Goal: Ask a question

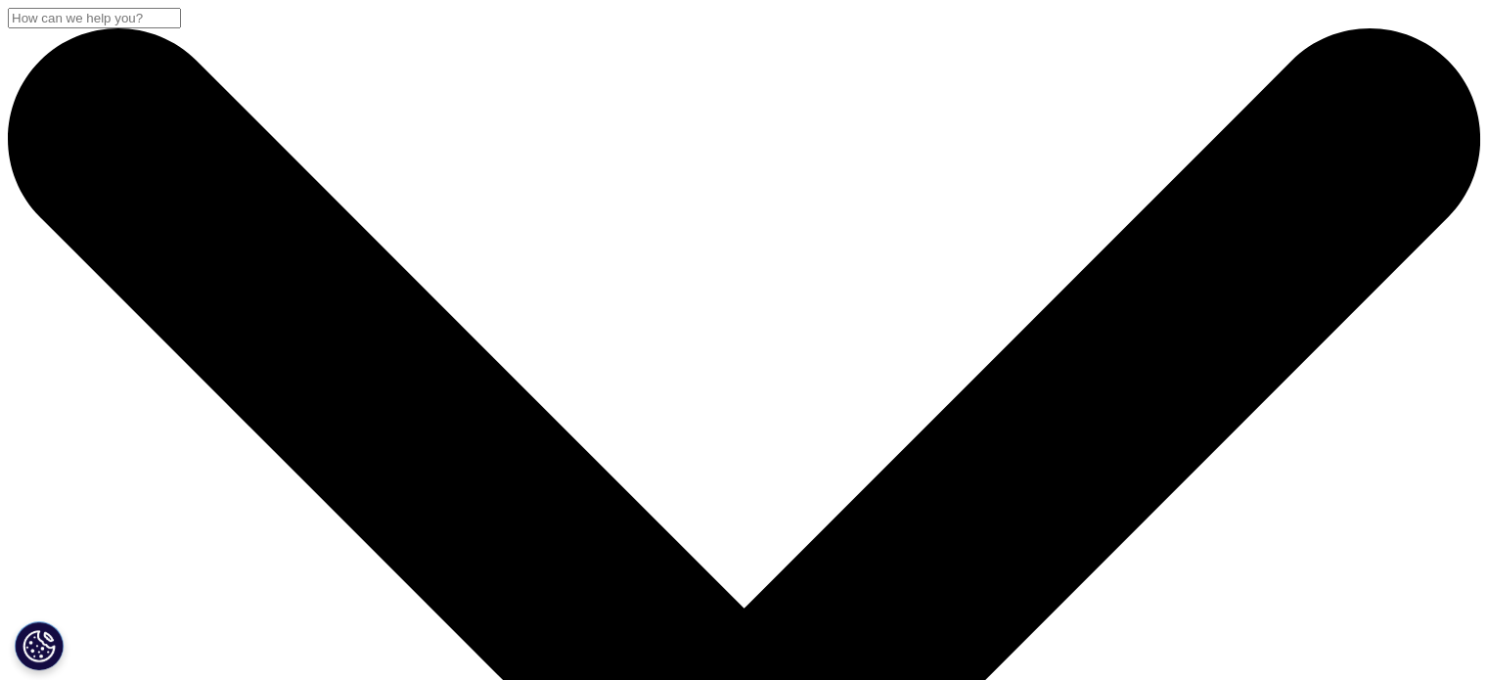
checkbox input "true"
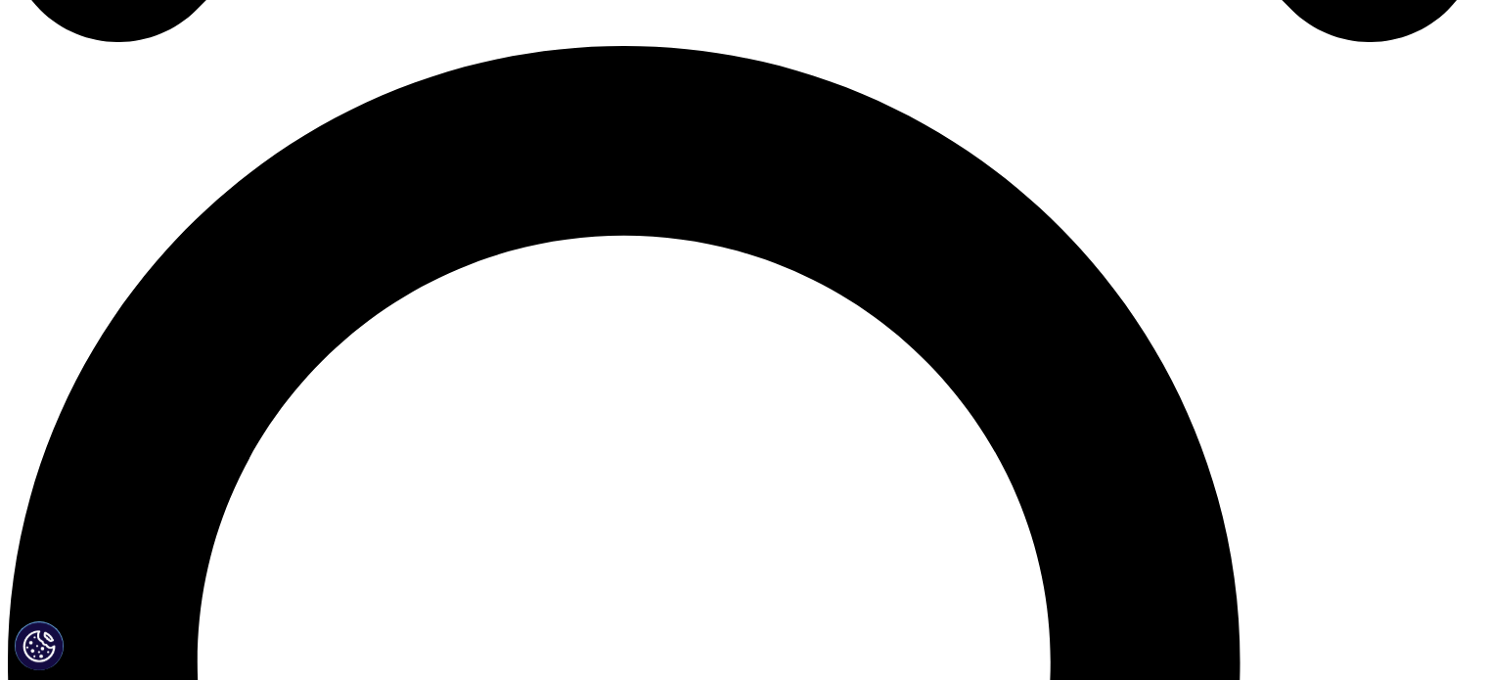
scroll to position [1468, 0]
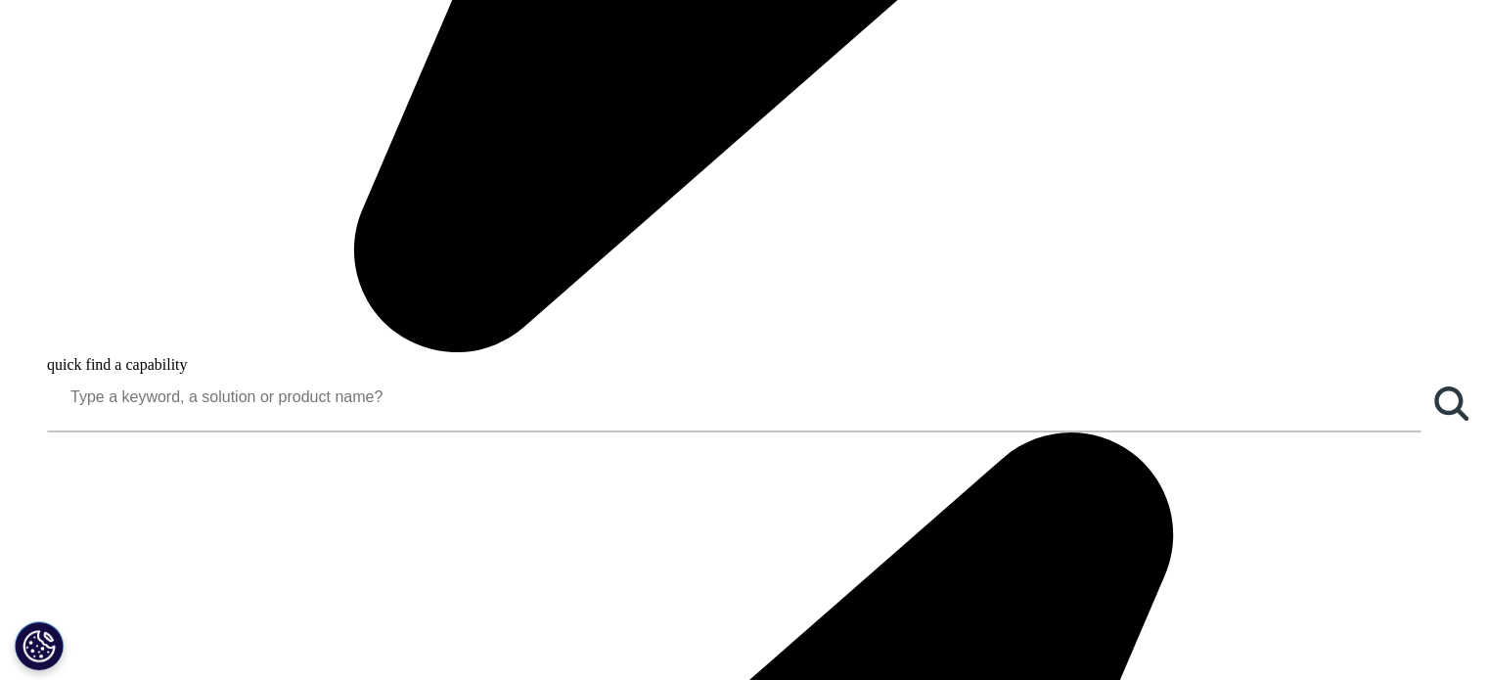
scroll to position [2055, 0]
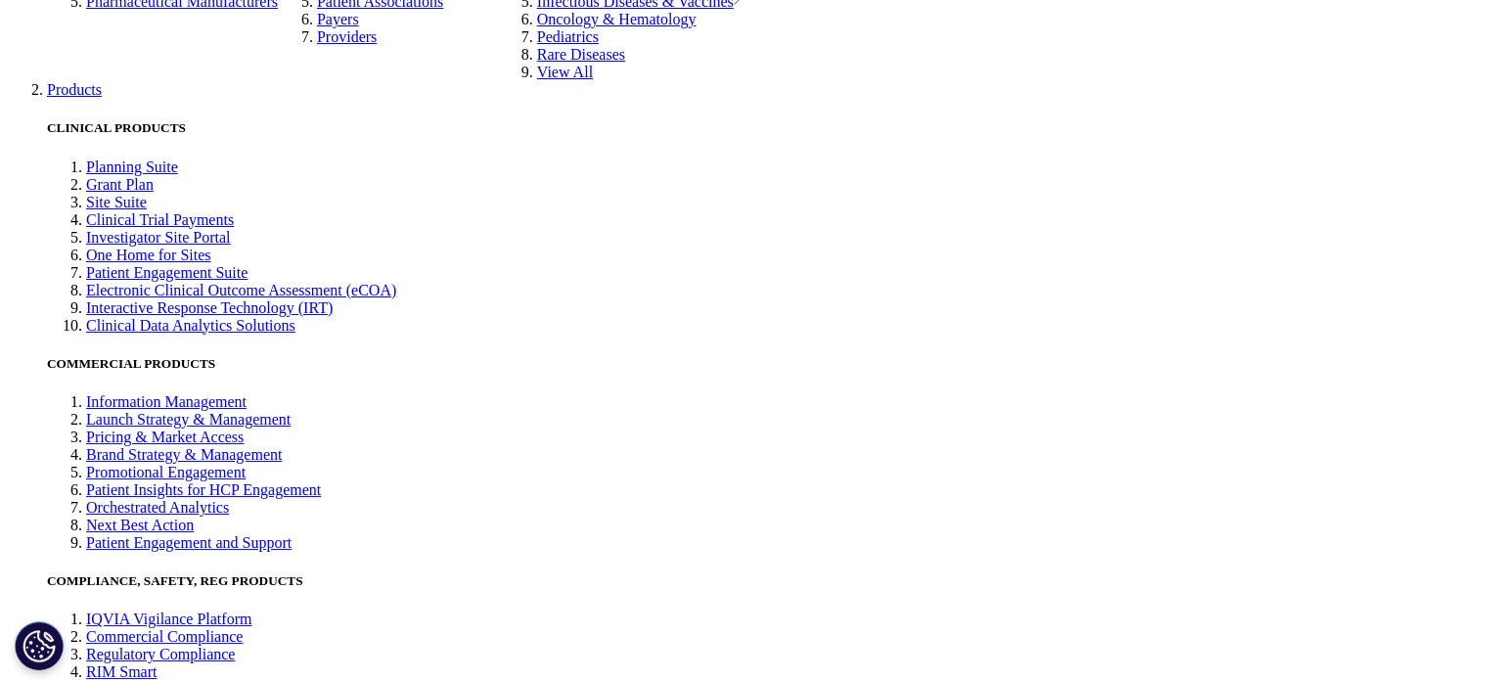
scroll to position [4403, 0]
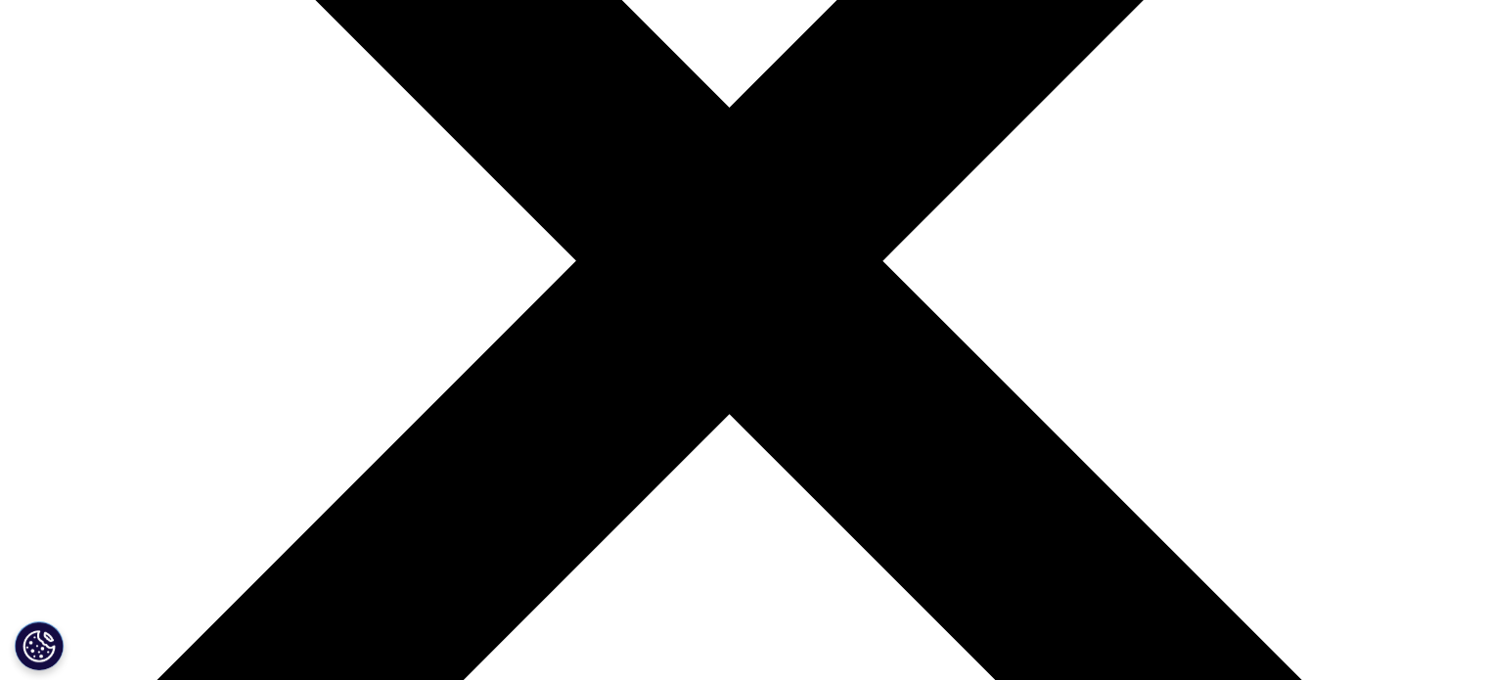
scroll to position [196, 0]
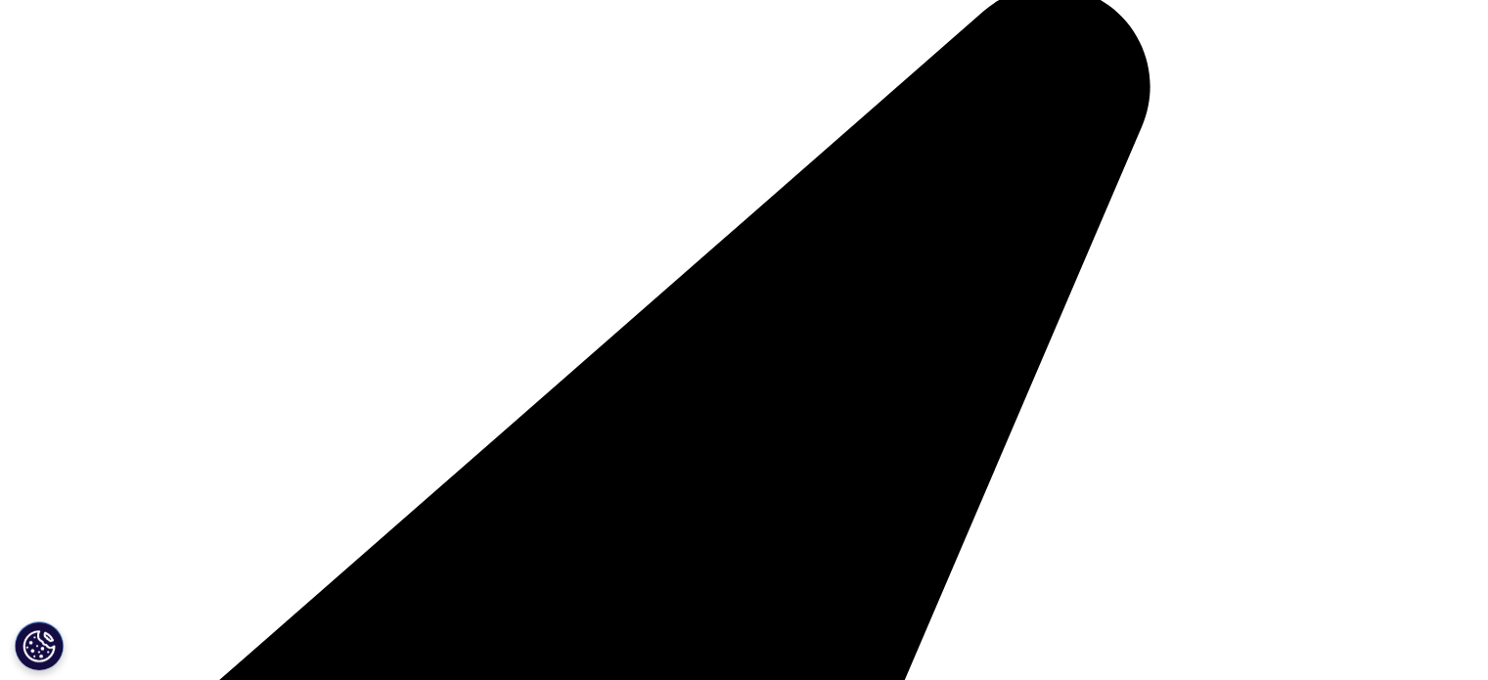
select select "Sales"
type input "[PERSON_NAME]"
type input "CEO"
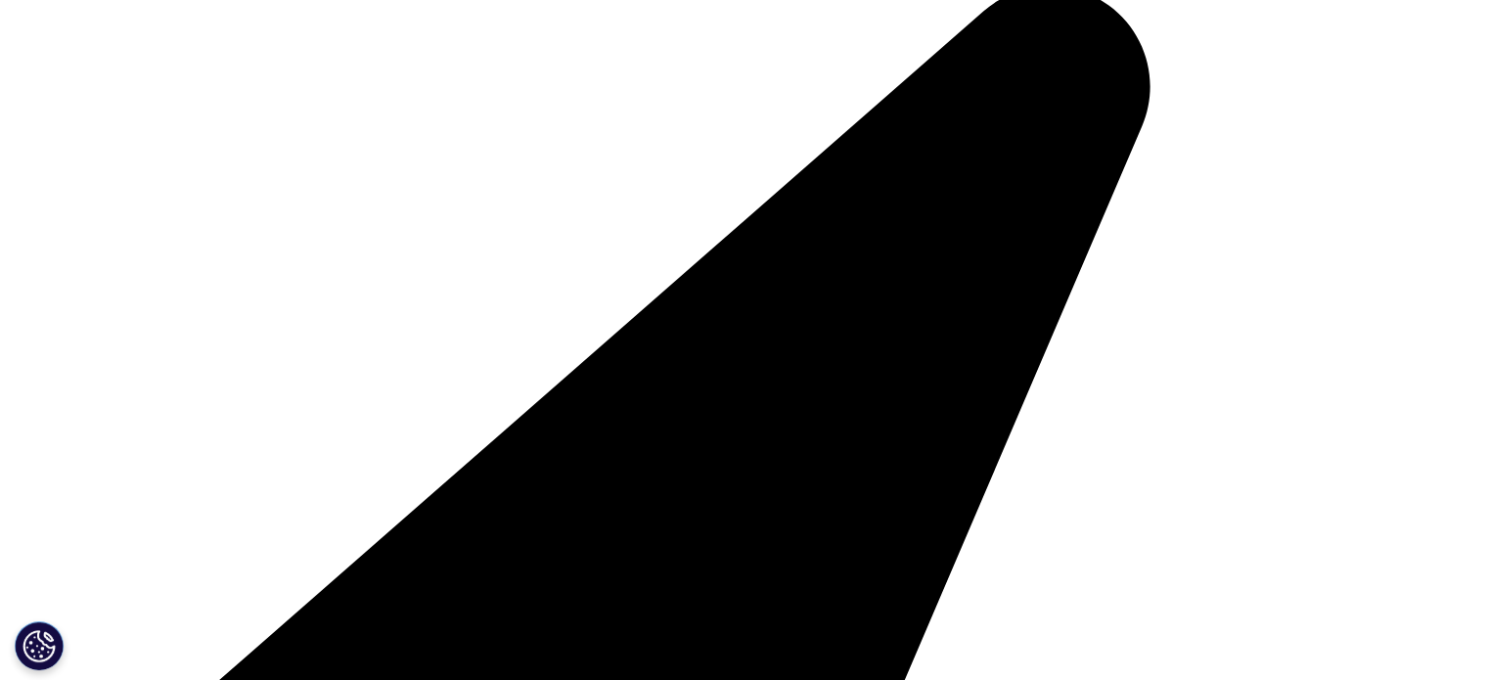
type input "Supp srls"
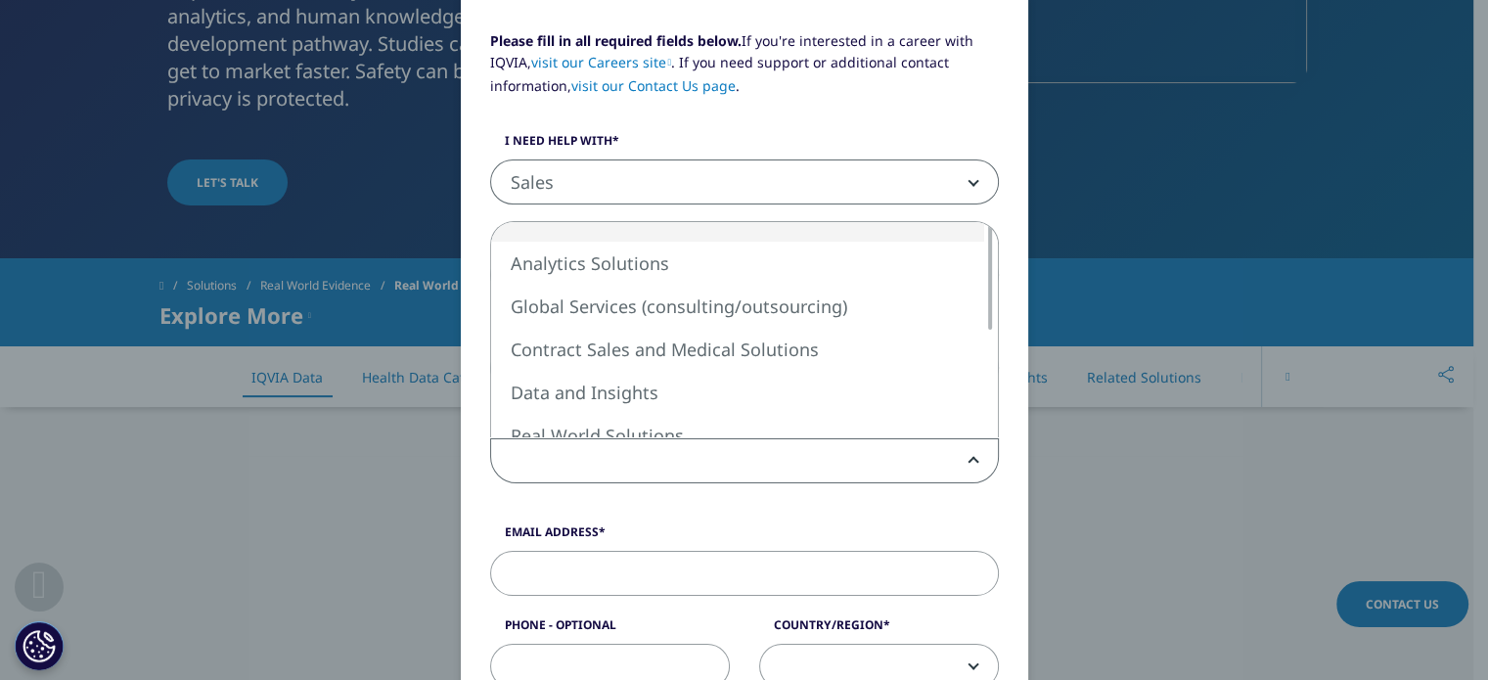
click at [675, 445] on span at bounding box center [744, 461] width 507 height 45
select select "Data and Insights"
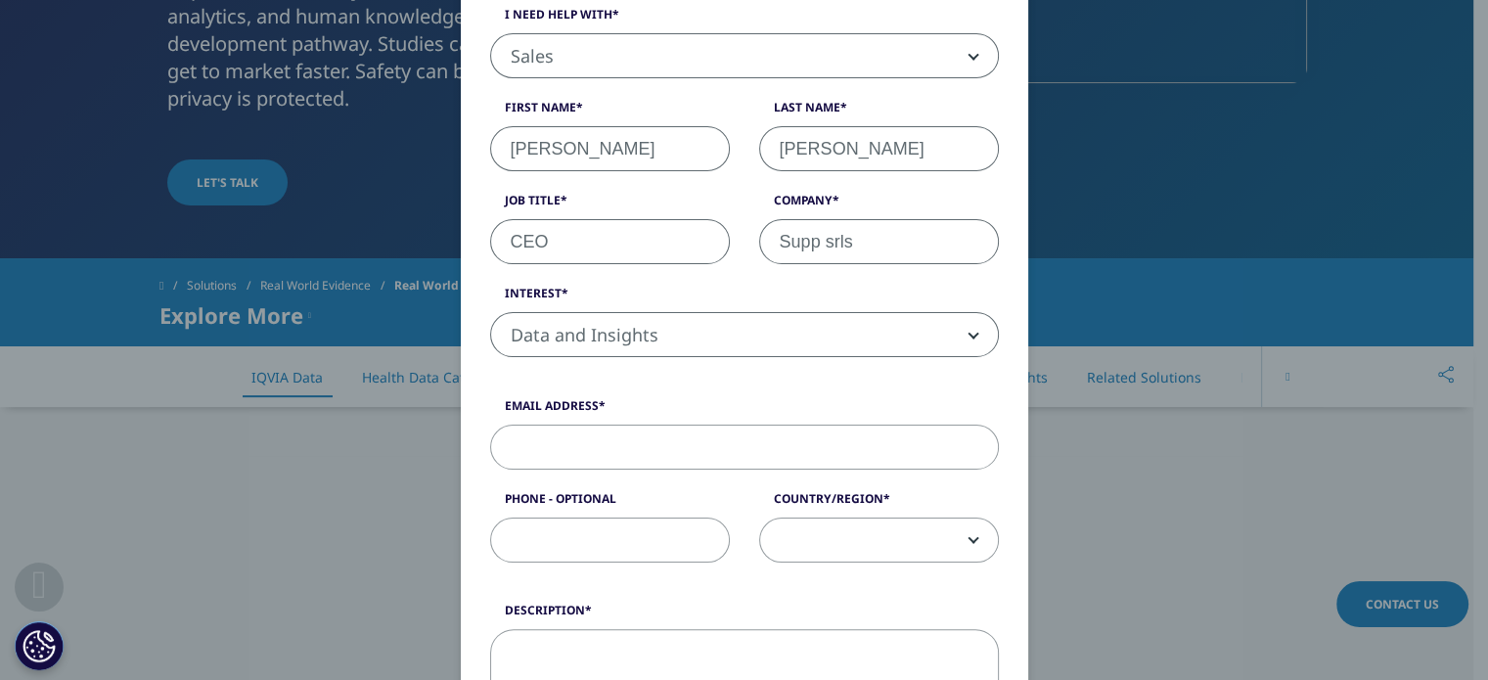
scroll to position [489, 0]
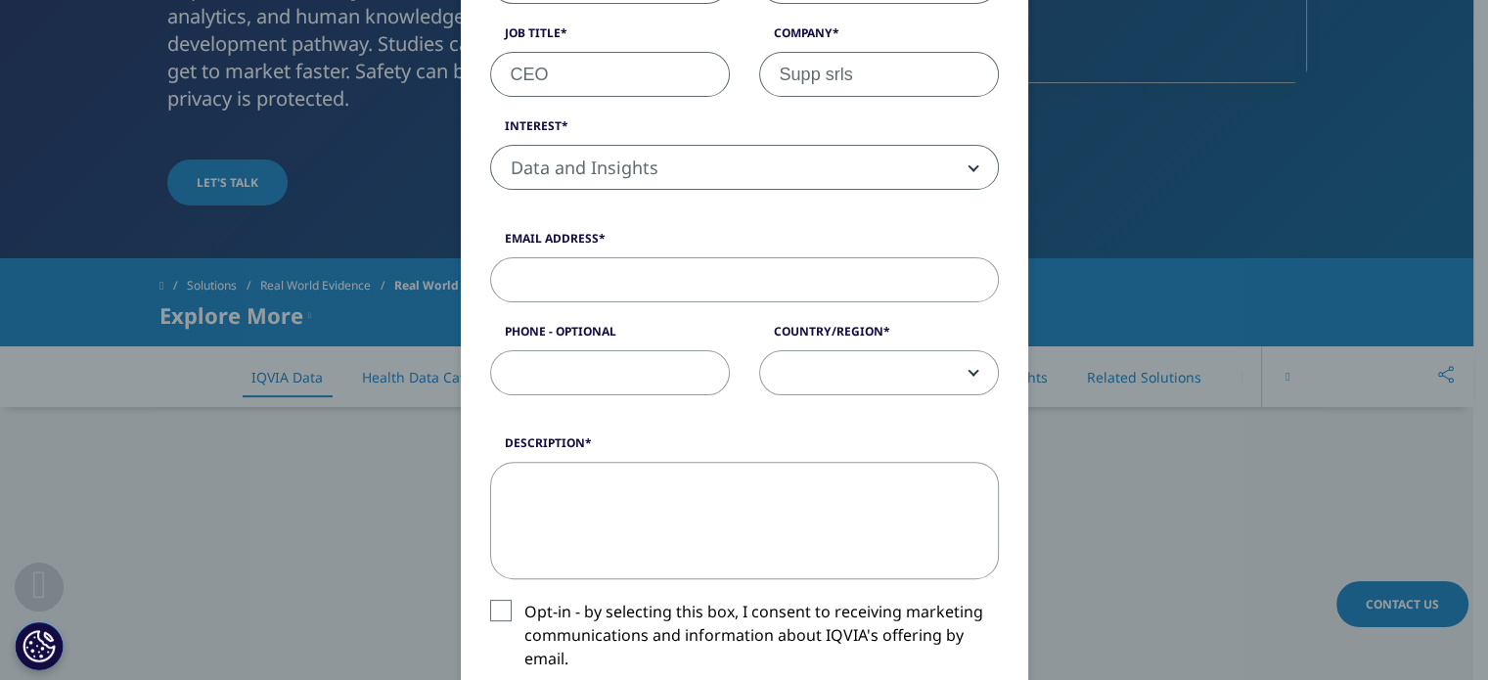
click at [566, 273] on input "Email Address" at bounding box center [744, 279] width 509 height 45
type input "[PERSON_NAME][EMAIL_ADDRESS][DOMAIN_NAME]"
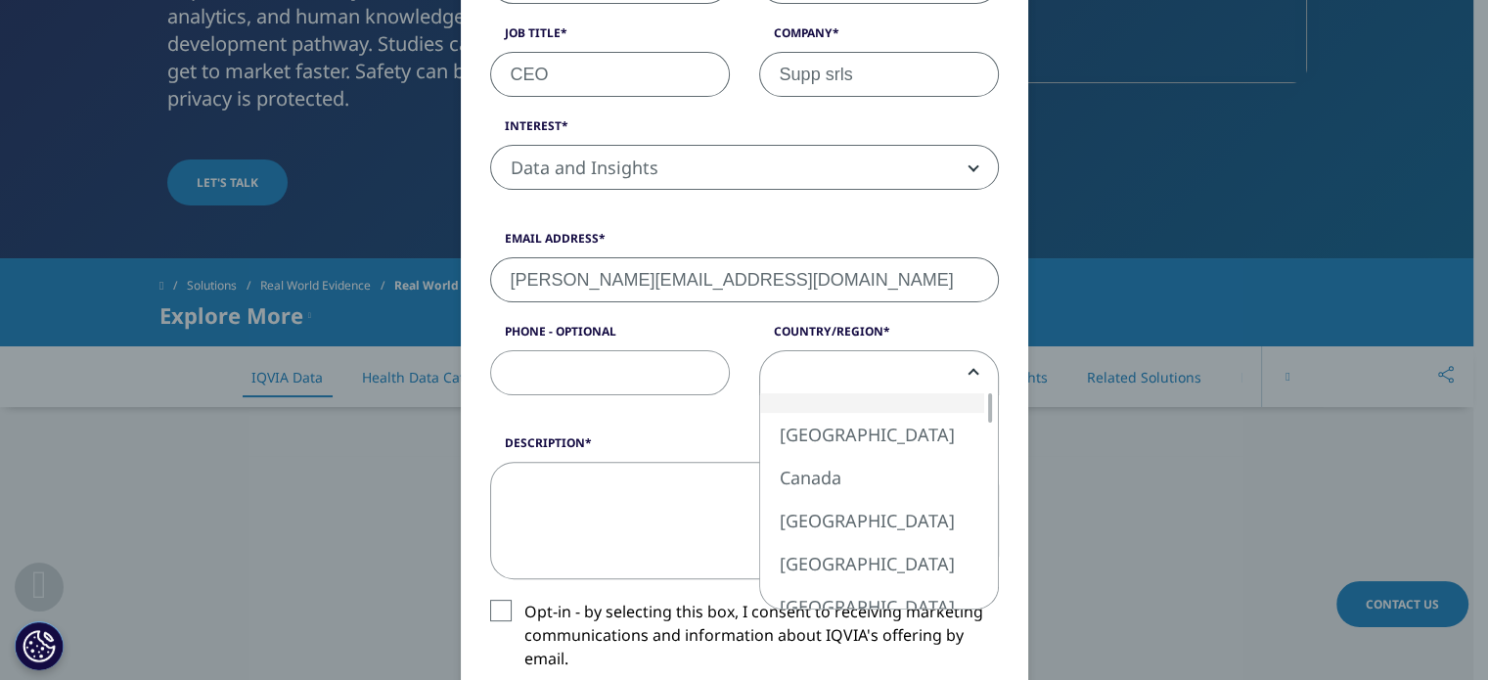
click at [935, 383] on span at bounding box center [879, 373] width 238 height 45
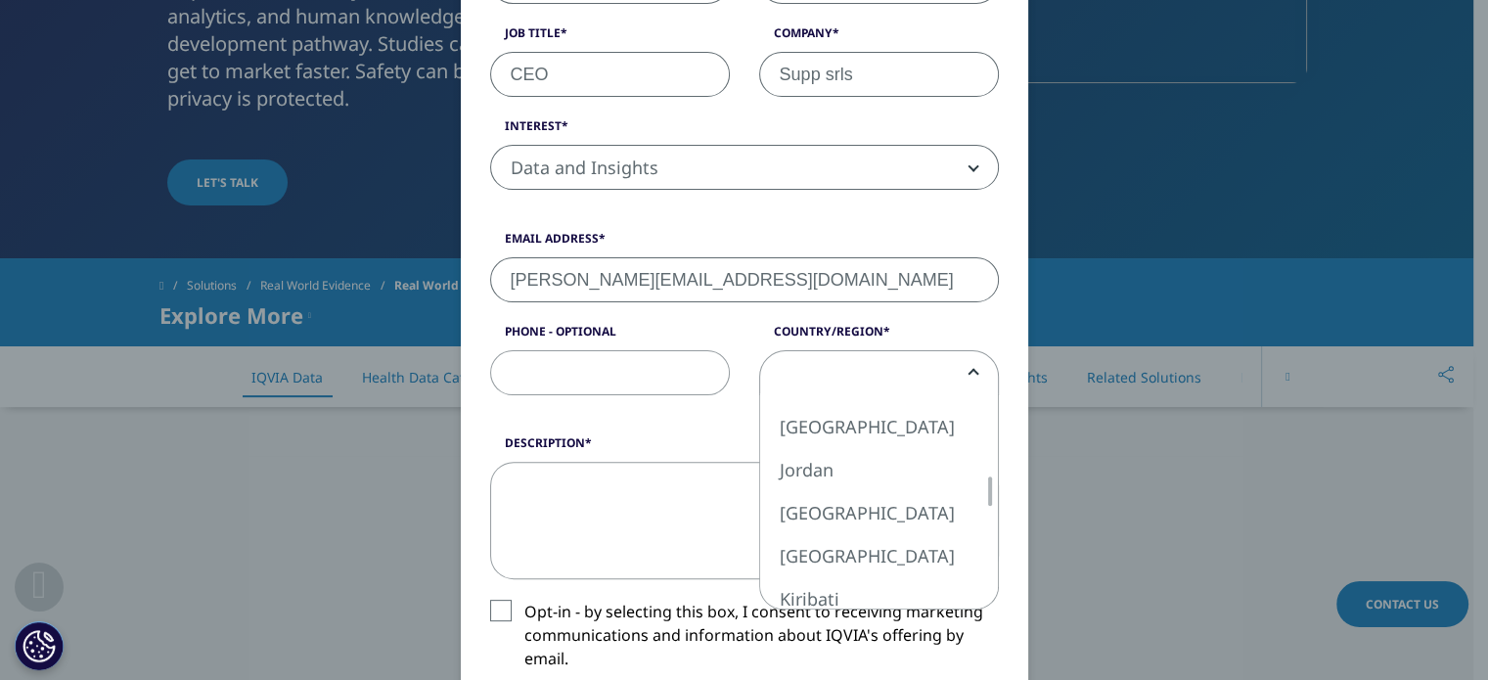
click at [982, 484] on div at bounding box center [990, 491] width 16 height 29
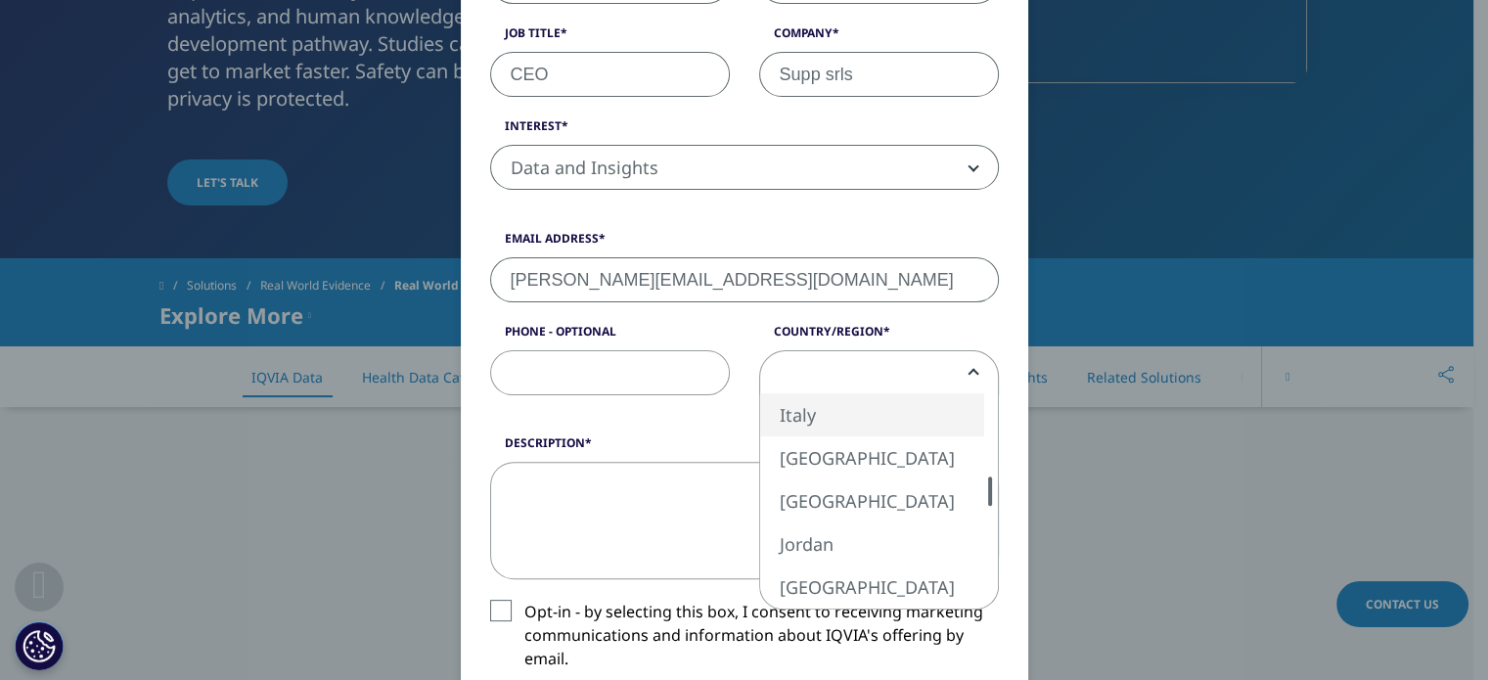
select select "Italy"
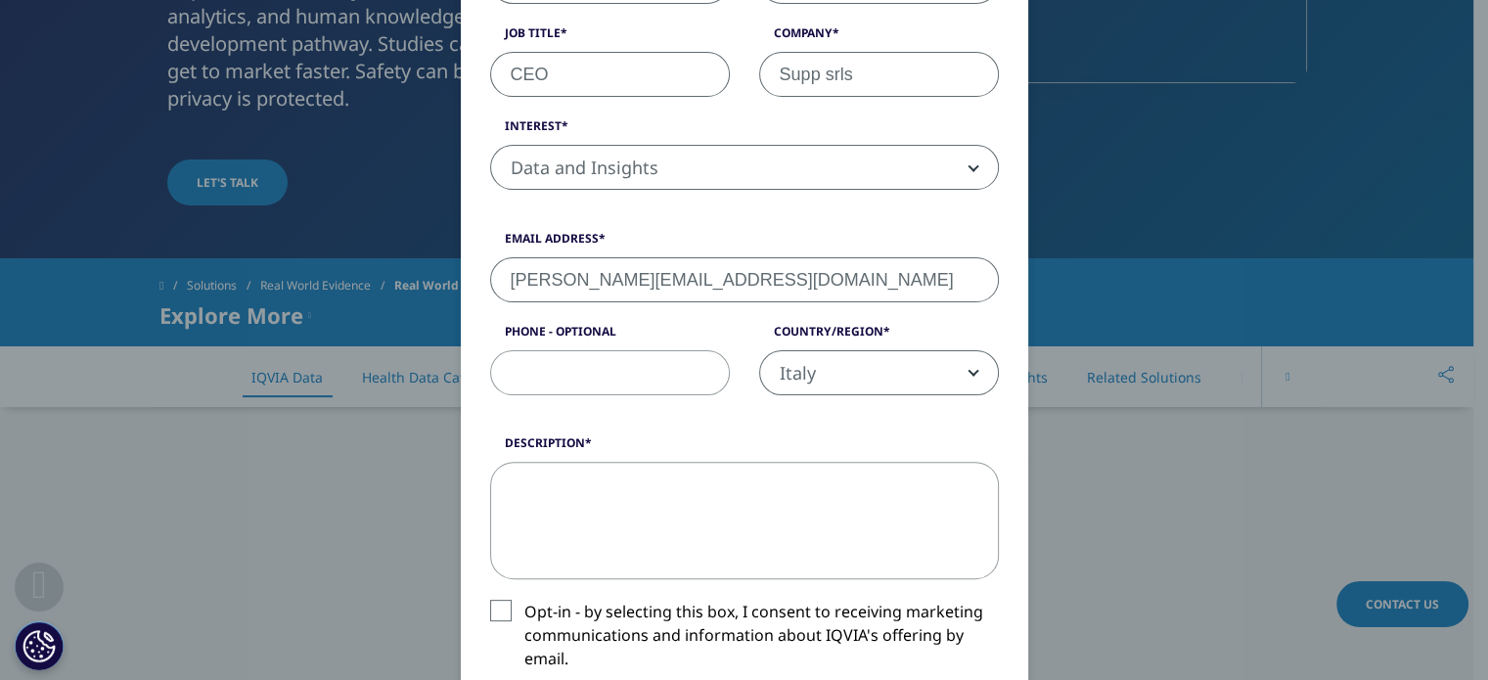
click at [661, 509] on textarea "Description" at bounding box center [744, 520] width 509 height 117
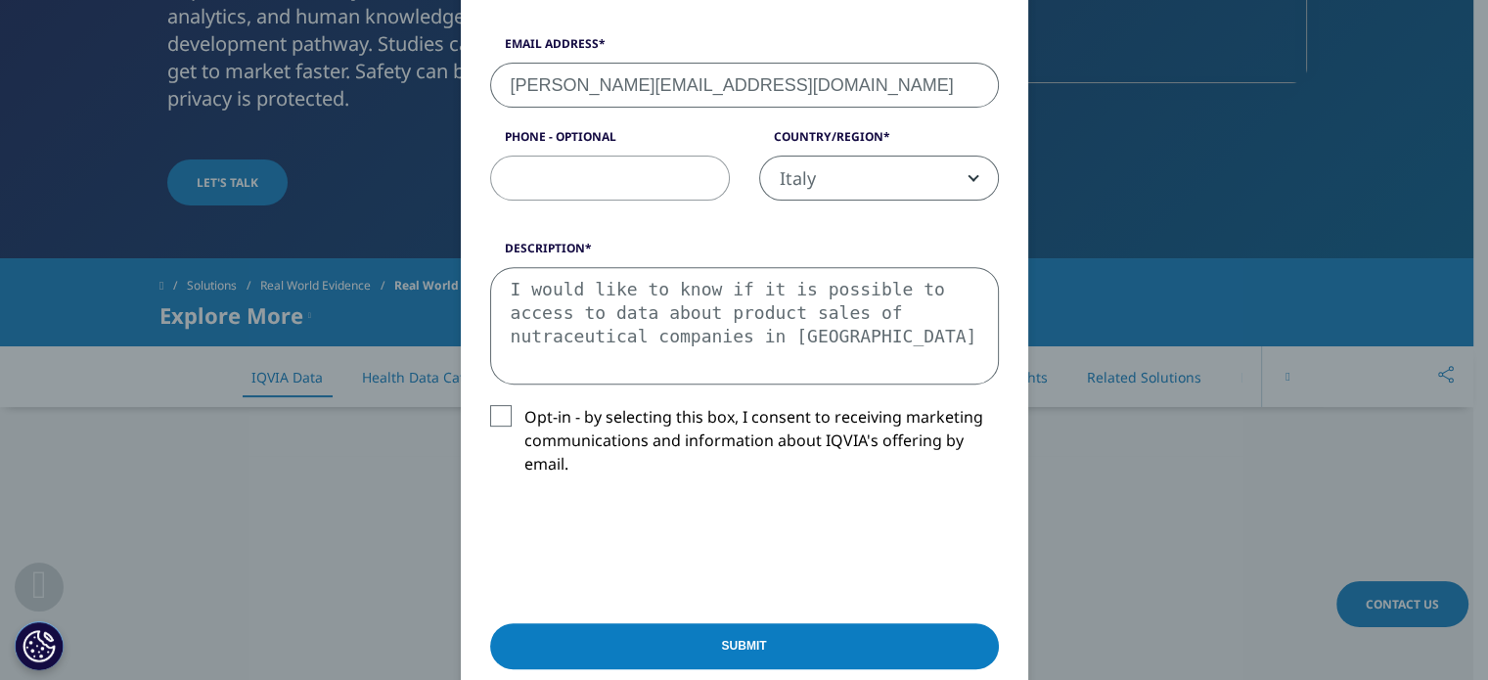
scroll to position [685, 0]
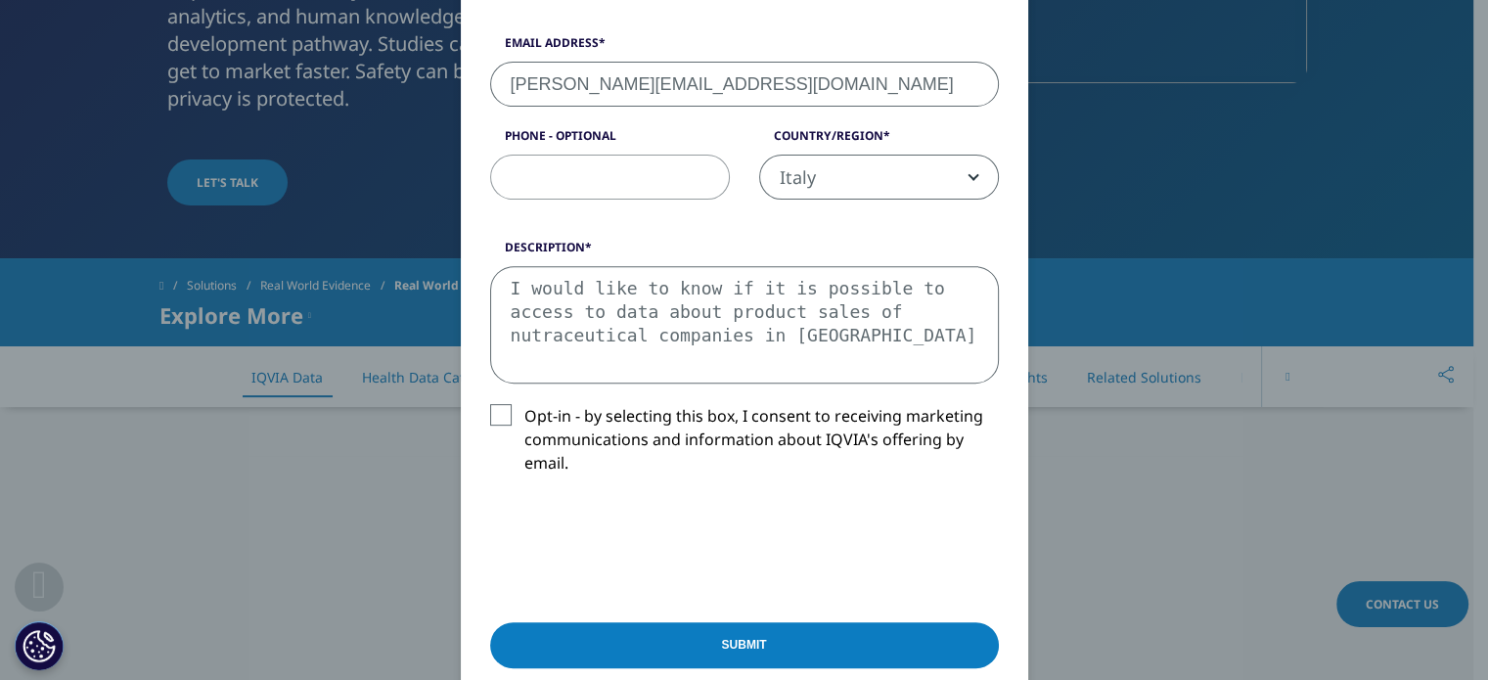
type textarea "I would like to know if it is possible to access to data about product sales of…"
click at [723, 642] on input "Submit" at bounding box center [744, 645] width 509 height 46
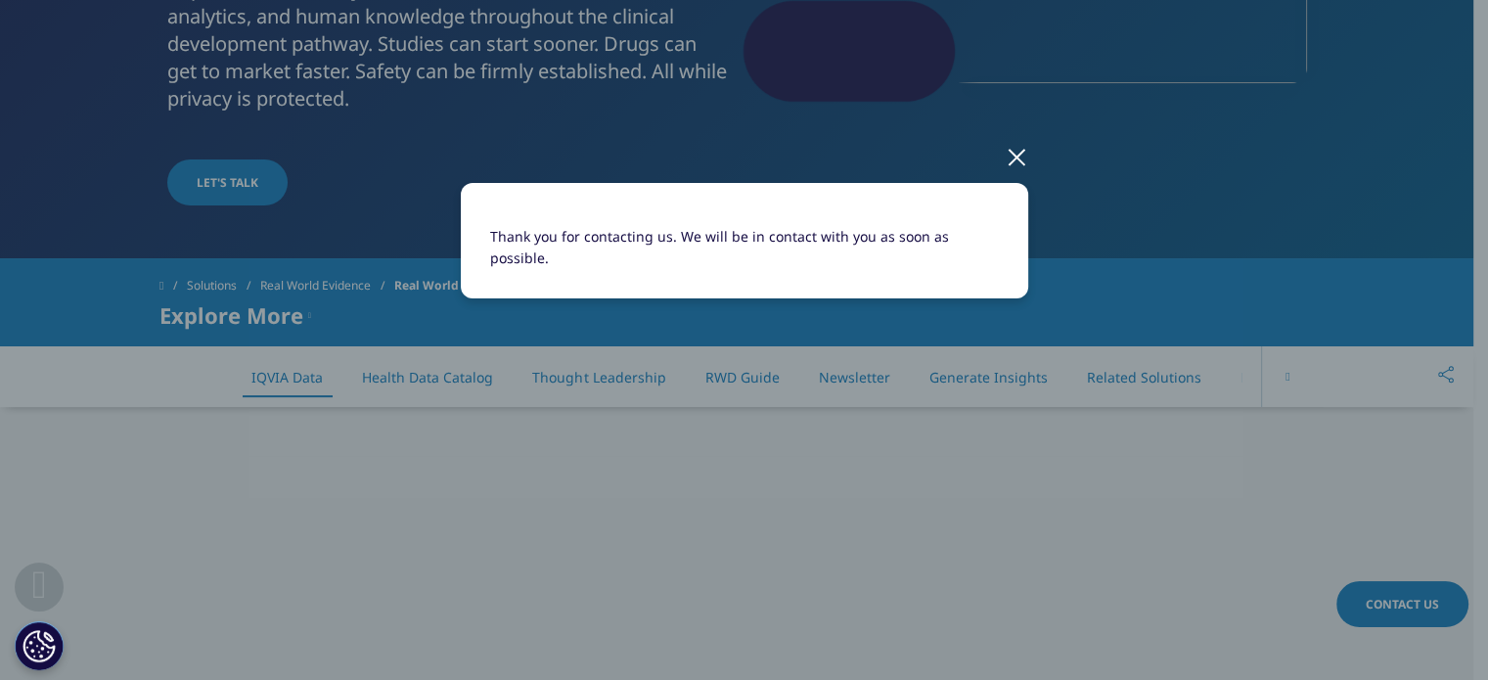
click at [1014, 156] on div at bounding box center [1017, 156] width 23 height 54
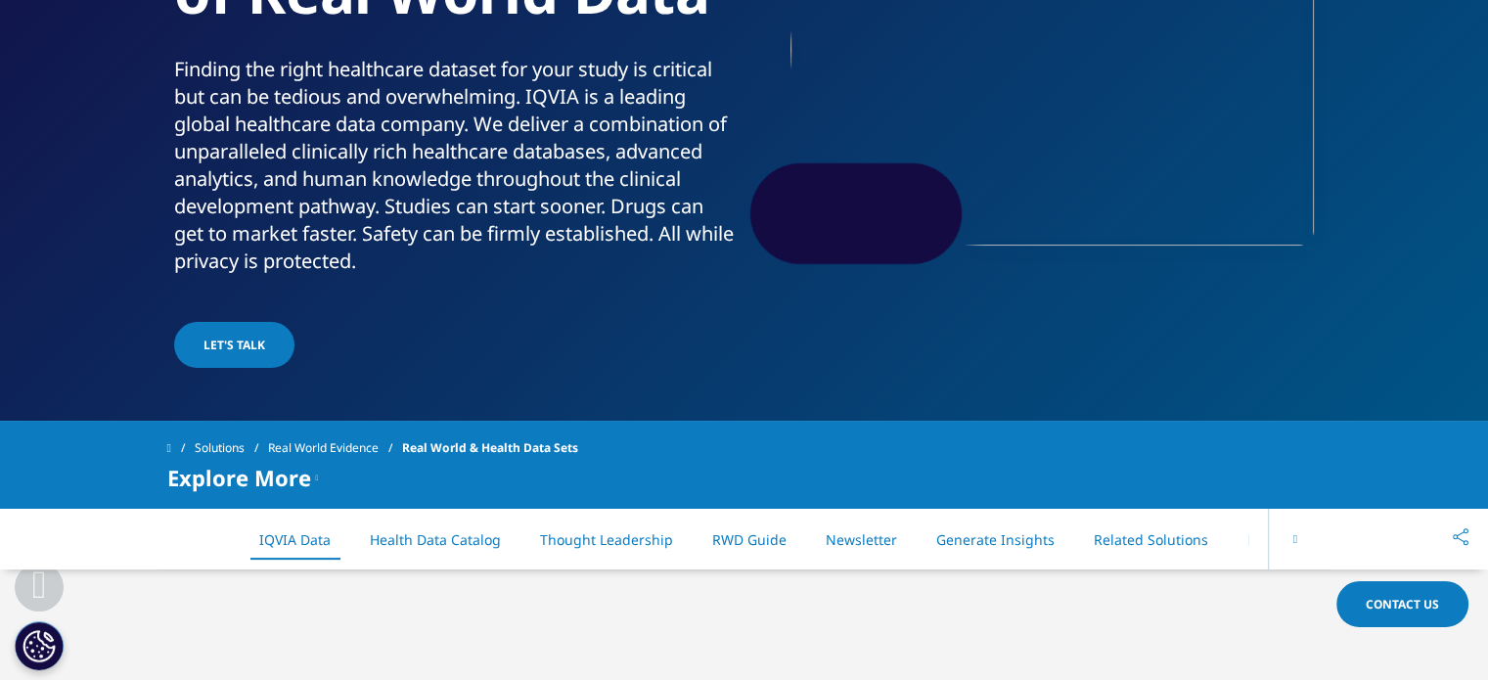
scroll to position [294, 0]
